Goal: Transaction & Acquisition: Purchase product/service

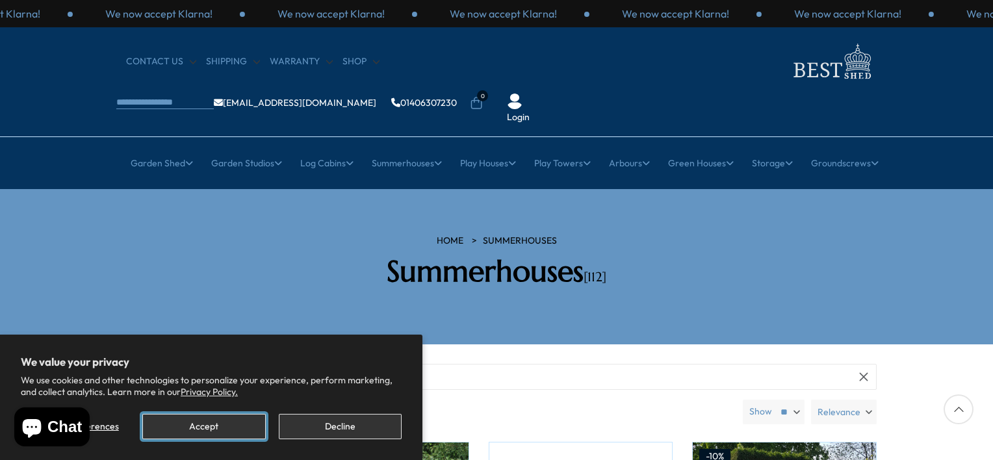
click at [211, 429] on button "Accept" at bounding box center [203, 426] width 123 height 25
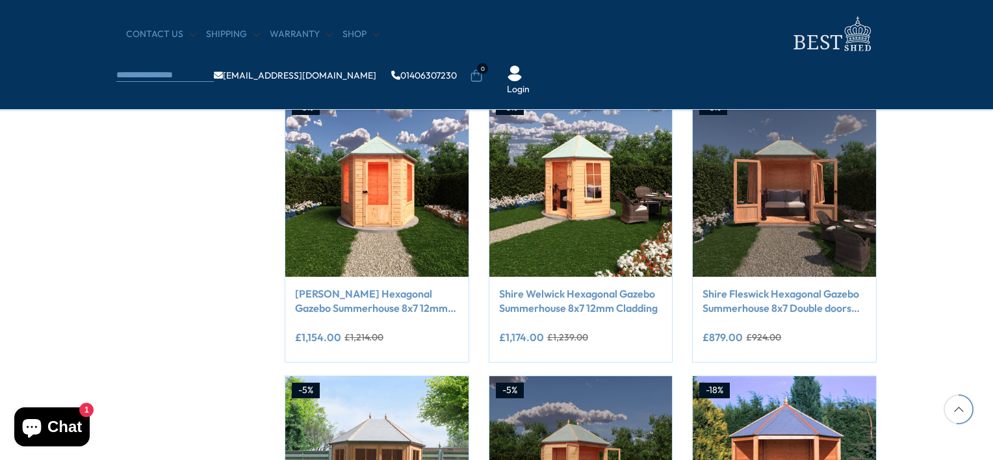
scroll to position [1207, 0]
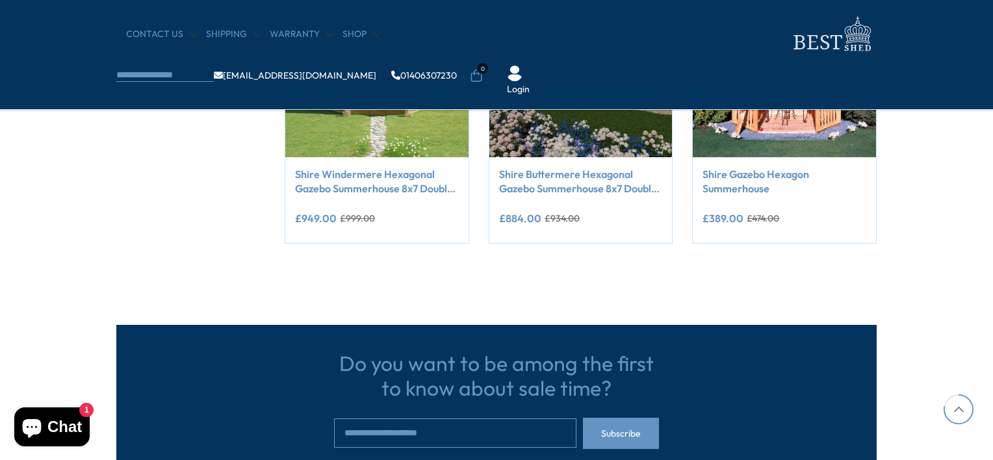
drag, startPoint x: 992, startPoint y: 154, endPoint x: 982, endPoint y: 196, distance: 43.3
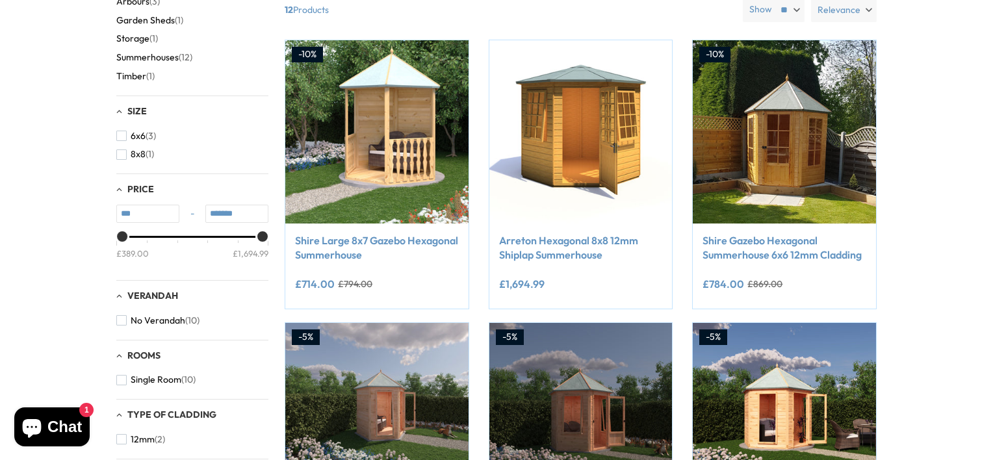
scroll to position [0, 0]
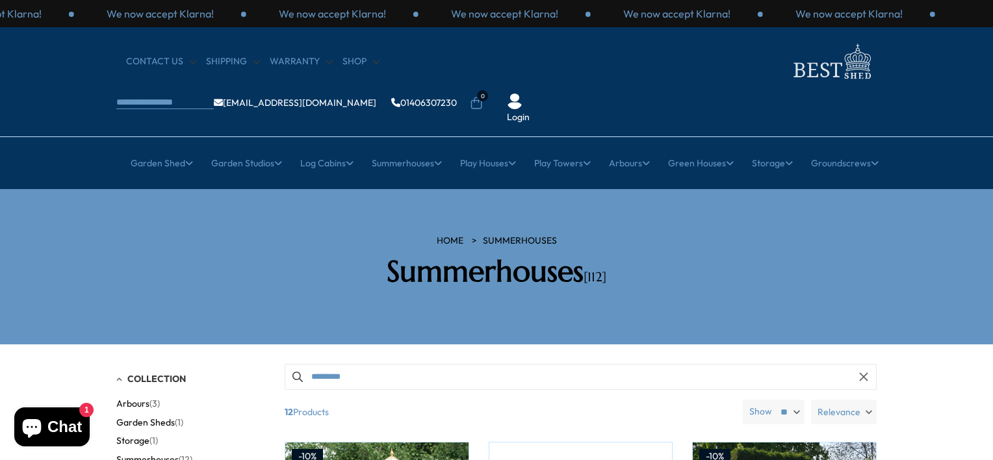
click at [151, 417] on span "Garden Sheds" at bounding box center [145, 422] width 58 height 11
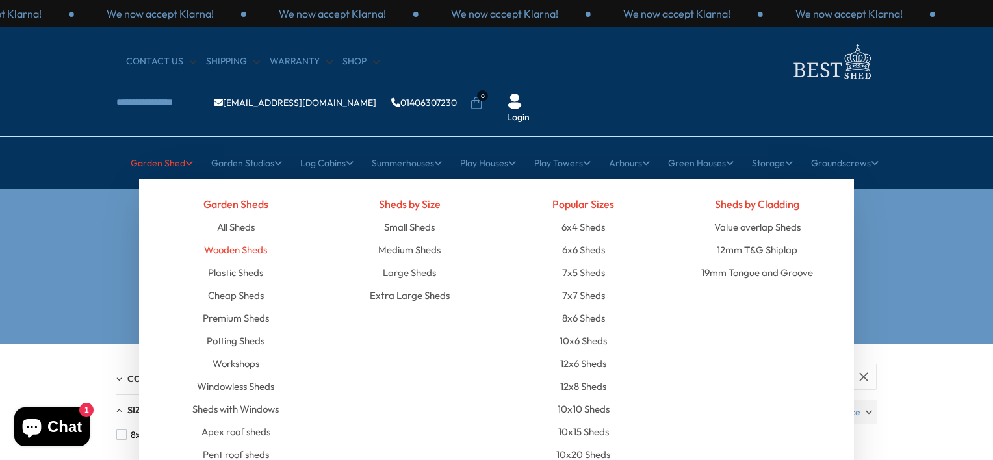
click at [235, 238] on link "Wooden Sheds" at bounding box center [235, 249] width 63 height 23
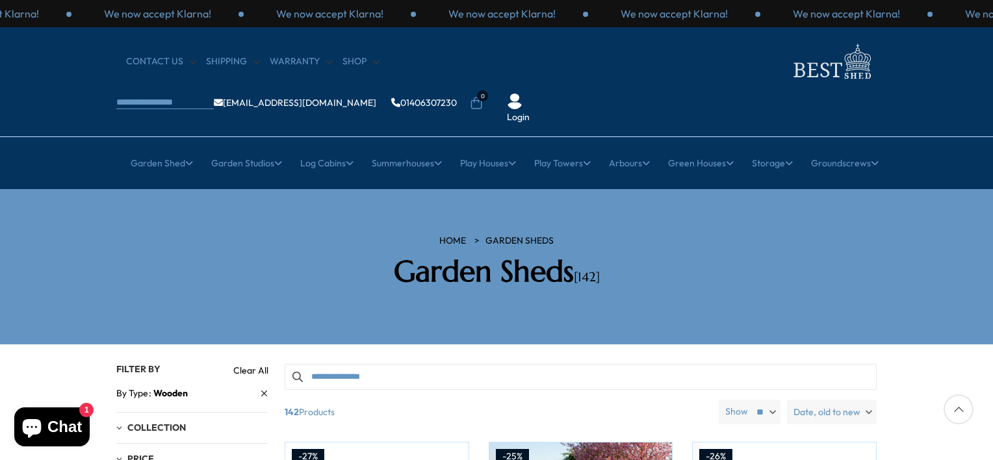
scroll to position [402, 0]
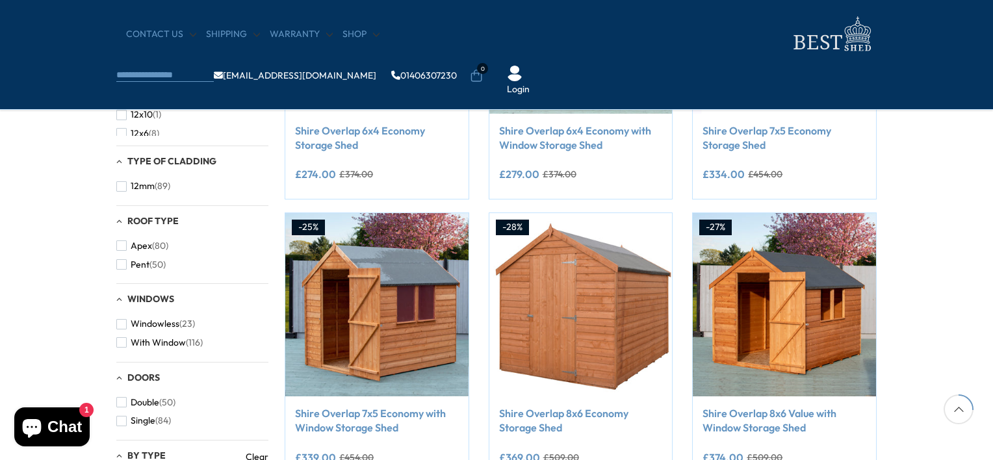
drag, startPoint x: 992, startPoint y: 112, endPoint x: 992, endPoint y: 57, distance: 54.6
click at [992, 97] on div "Filters 142 products viewed" at bounding box center [496, 467] width 993 height 1271
click at [960, 411] on div at bounding box center [958, 409] width 30 height 30
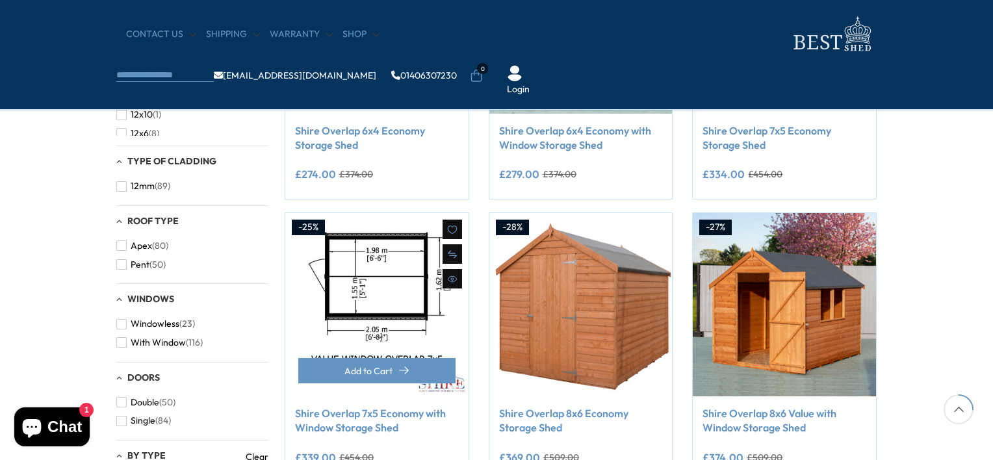
click at [392, 327] on img at bounding box center [376, 304] width 183 height 183
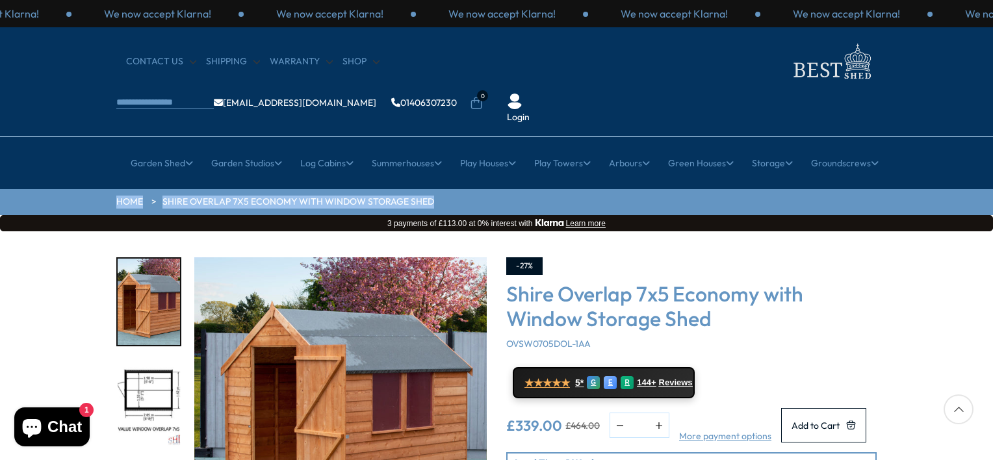
drag, startPoint x: 992, startPoint y: 140, endPoint x: 995, endPoint y: 168, distance: 27.4
drag, startPoint x: 995, startPoint y: 168, endPoint x: 988, endPoint y: 264, distance: 97.1
click at [988, 264] on div "Click To Expand Click To Expand Click To Expand Click To Expand Click To Expand…" at bounding box center [496, 427] width 993 height 392
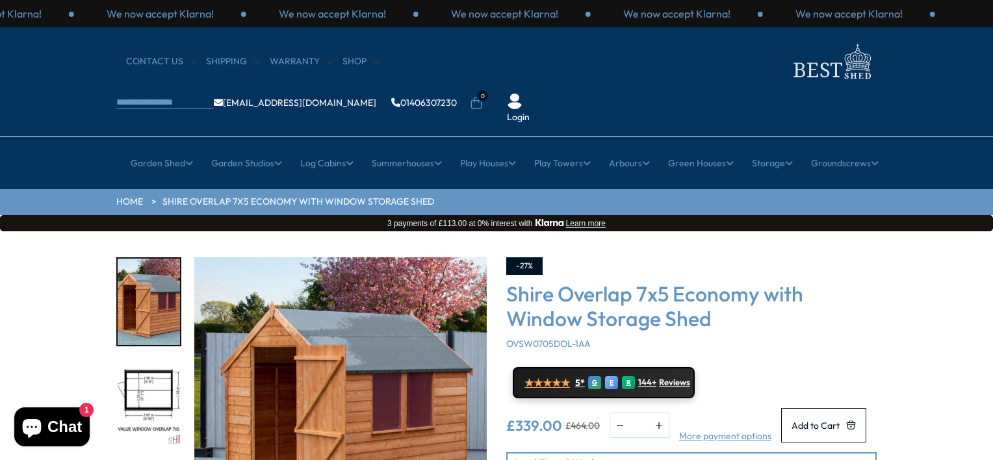
click at [277, 418] on img "1 / 9" at bounding box center [340, 403] width 292 height 292
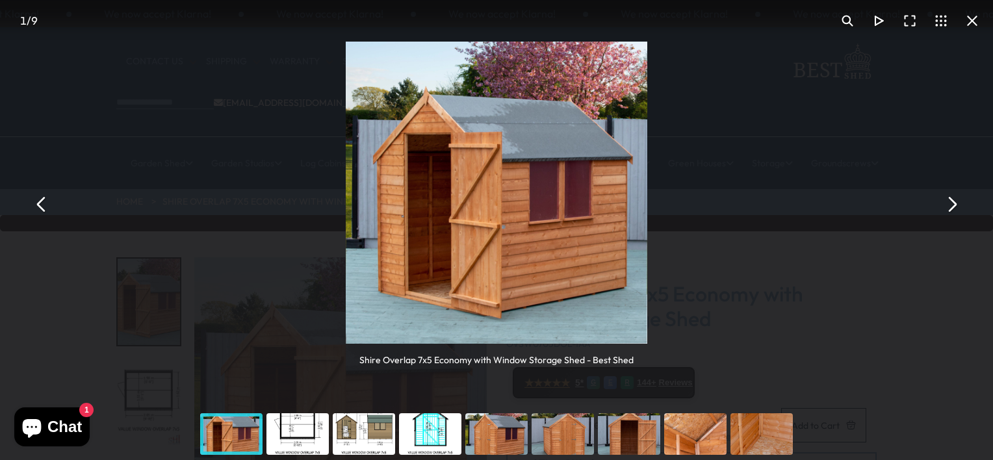
click at [754, 437] on div "You can close this modal content with the ESC key" at bounding box center [761, 434] width 66 height 52
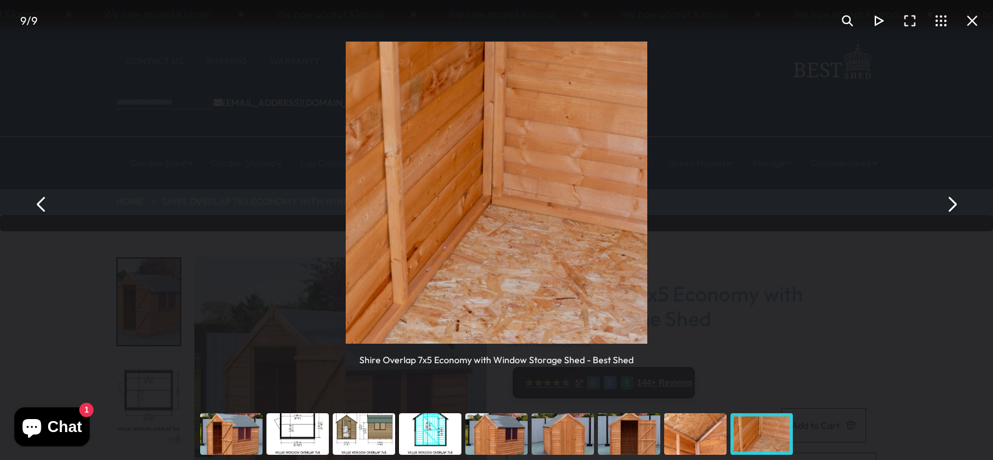
click at [967, 19] on button "You can close this modal content with the ESC key" at bounding box center [971, 20] width 31 height 31
